Goal: Transaction & Acquisition: Purchase product/service

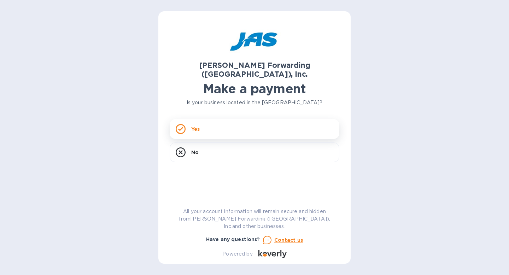
click at [262, 123] on div "Yes" at bounding box center [255, 129] width 170 height 20
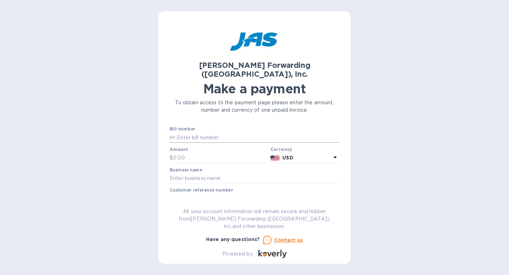
click at [260, 132] on input "text" at bounding box center [257, 137] width 164 height 11
paste input "BNA503377830"
type input "BNA503377830"
click at [193, 153] on input "text" at bounding box center [220, 158] width 95 height 11
type input "1,000"
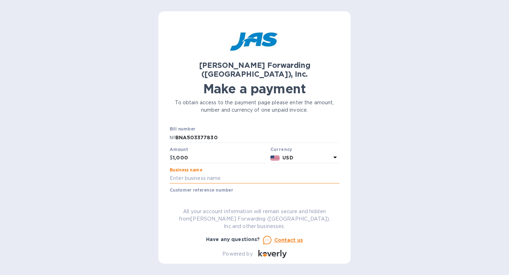
click at [191, 173] on input "text" at bounding box center [255, 178] width 170 height 11
type input "Blue Water Wipes LLC"
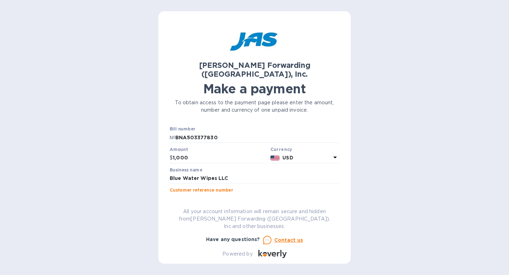
click at [215, 193] on input "text" at bounding box center [255, 198] width 170 height 11
type input "BLUWATMLR"
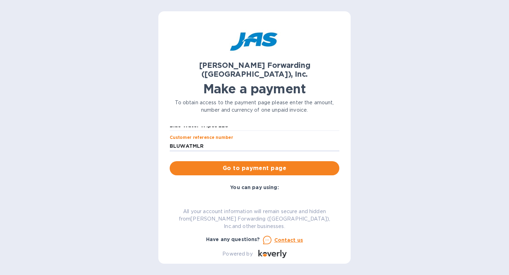
scroll to position [54, 0]
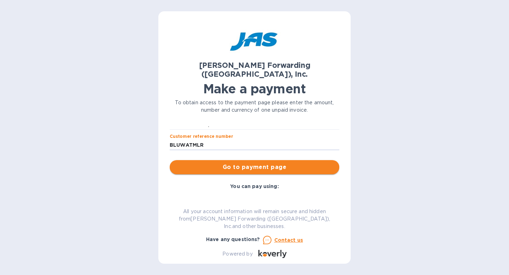
click at [278, 163] on span "Go to payment page" at bounding box center [254, 167] width 158 height 8
